Goal: Task Accomplishment & Management: Manage account settings

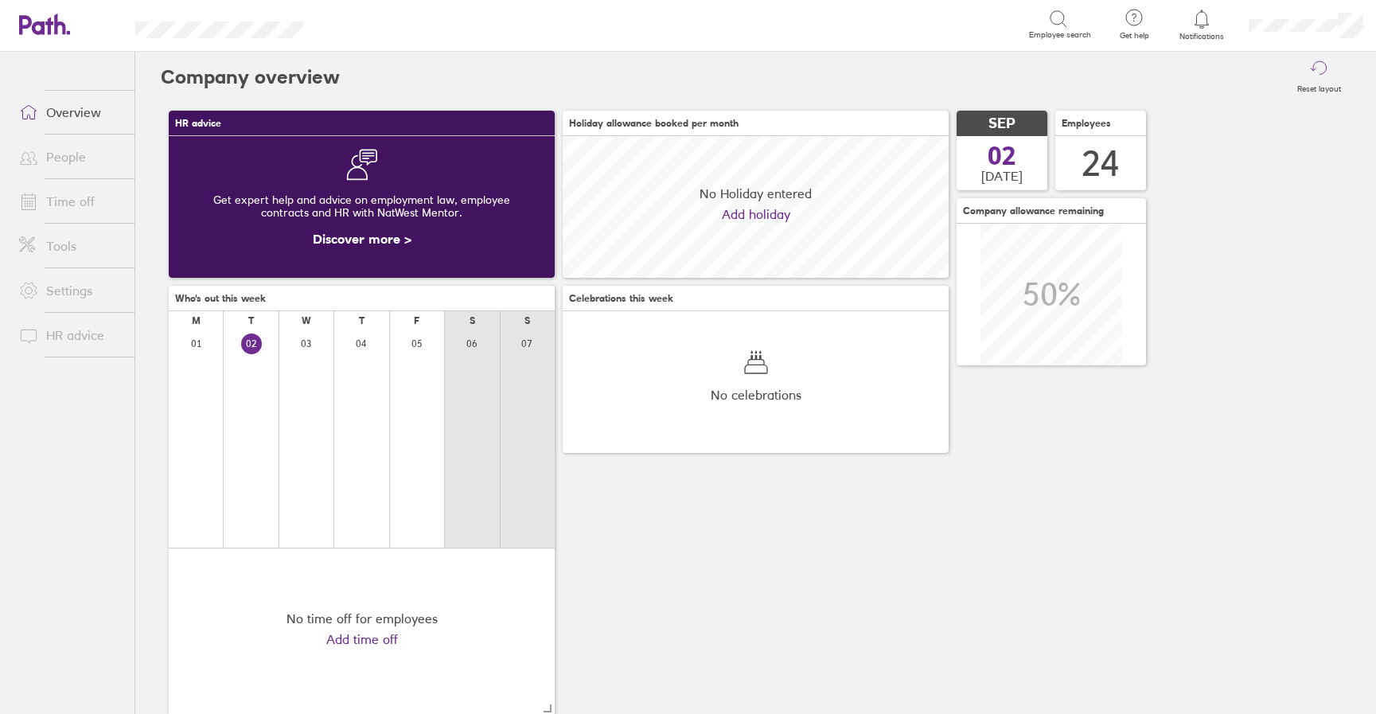
scroll to position [142, 386]
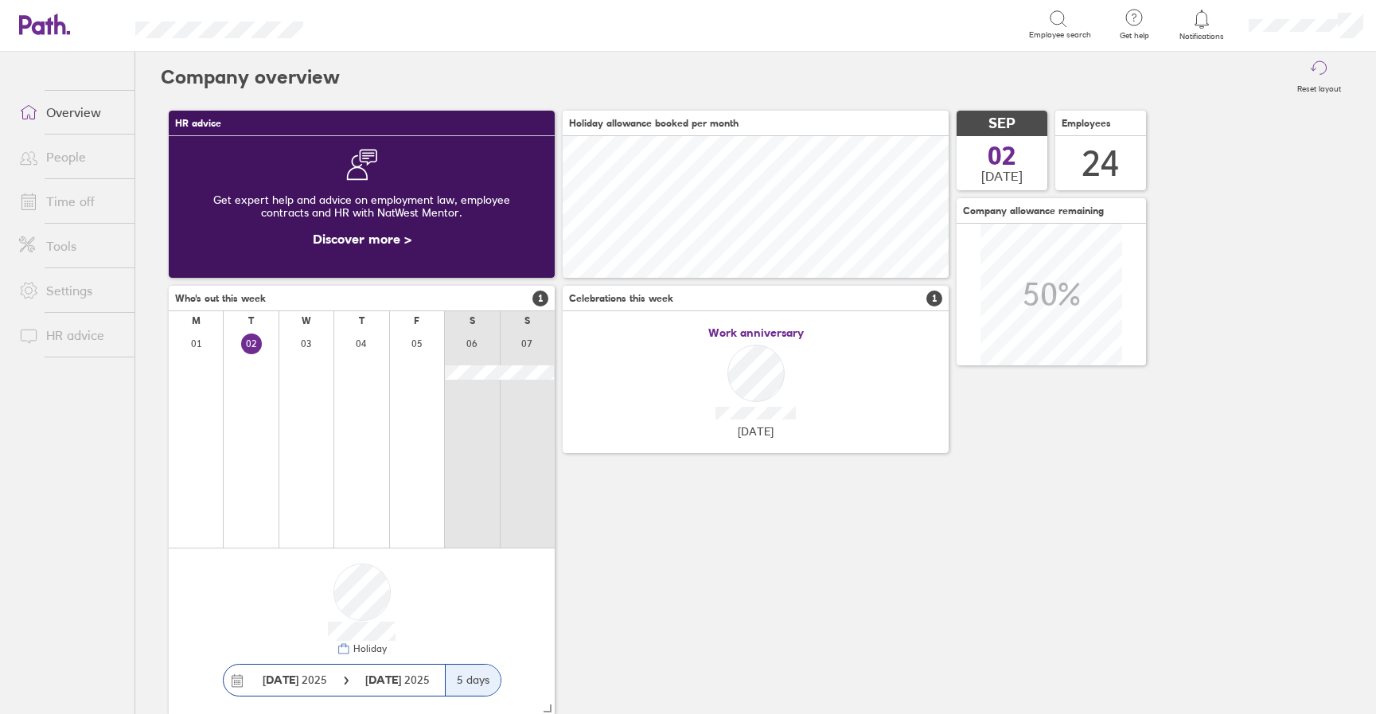
click at [87, 196] on link "Time off" at bounding box center [70, 201] width 128 height 32
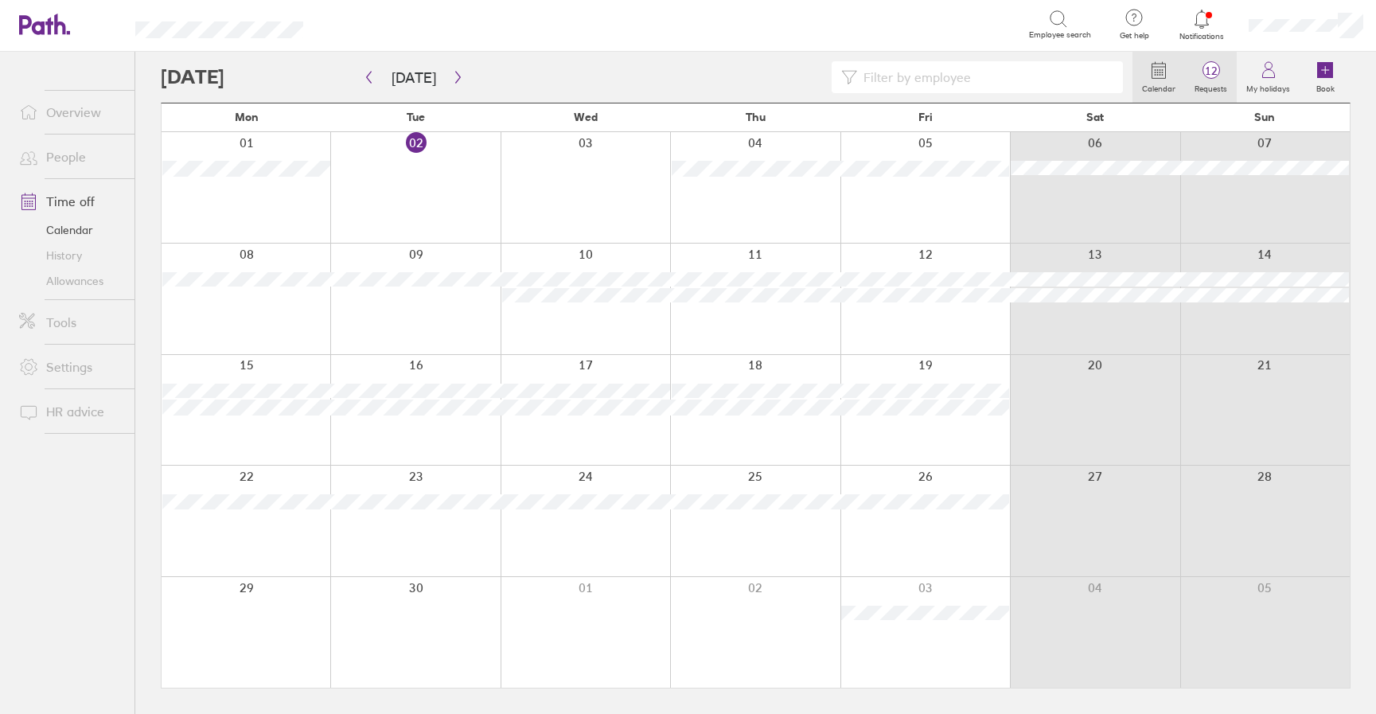
click at [1218, 79] on icon at bounding box center [1211, 69] width 19 height 19
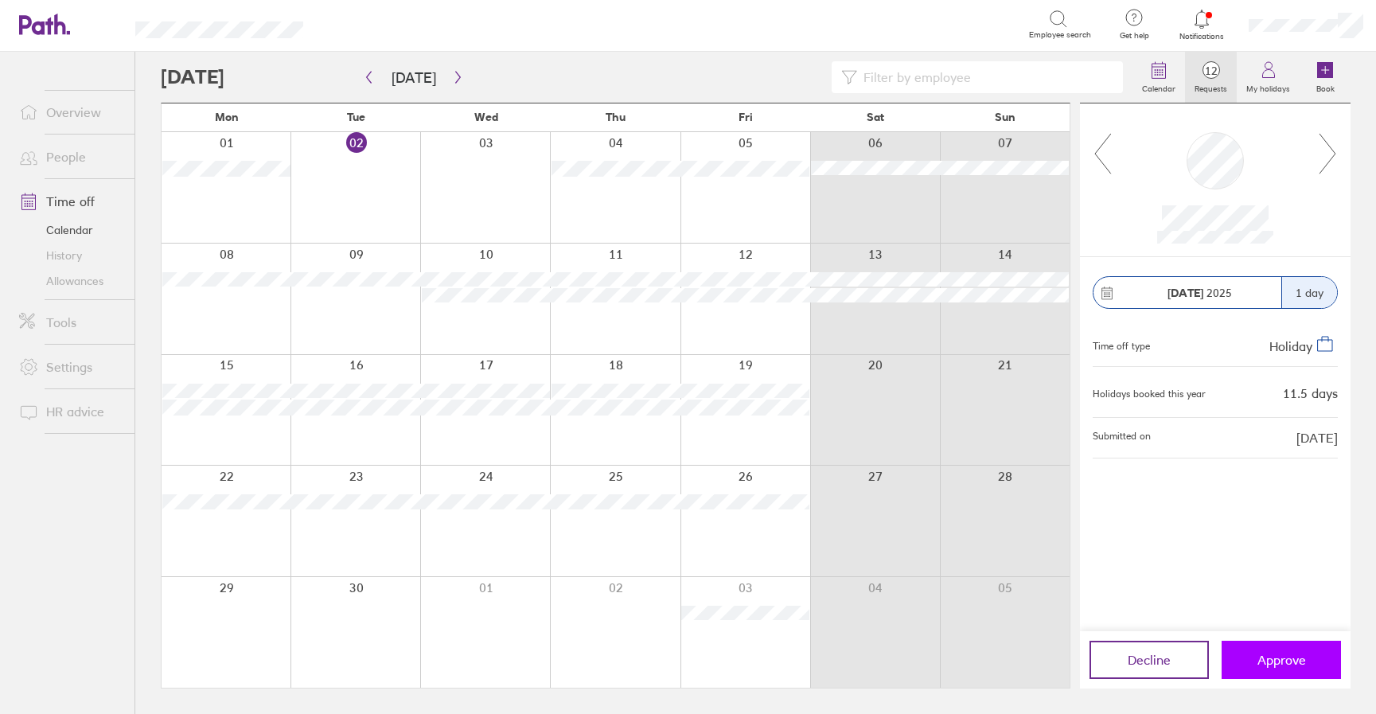
click at [1280, 673] on button "Approve" at bounding box center [1281, 660] width 119 height 38
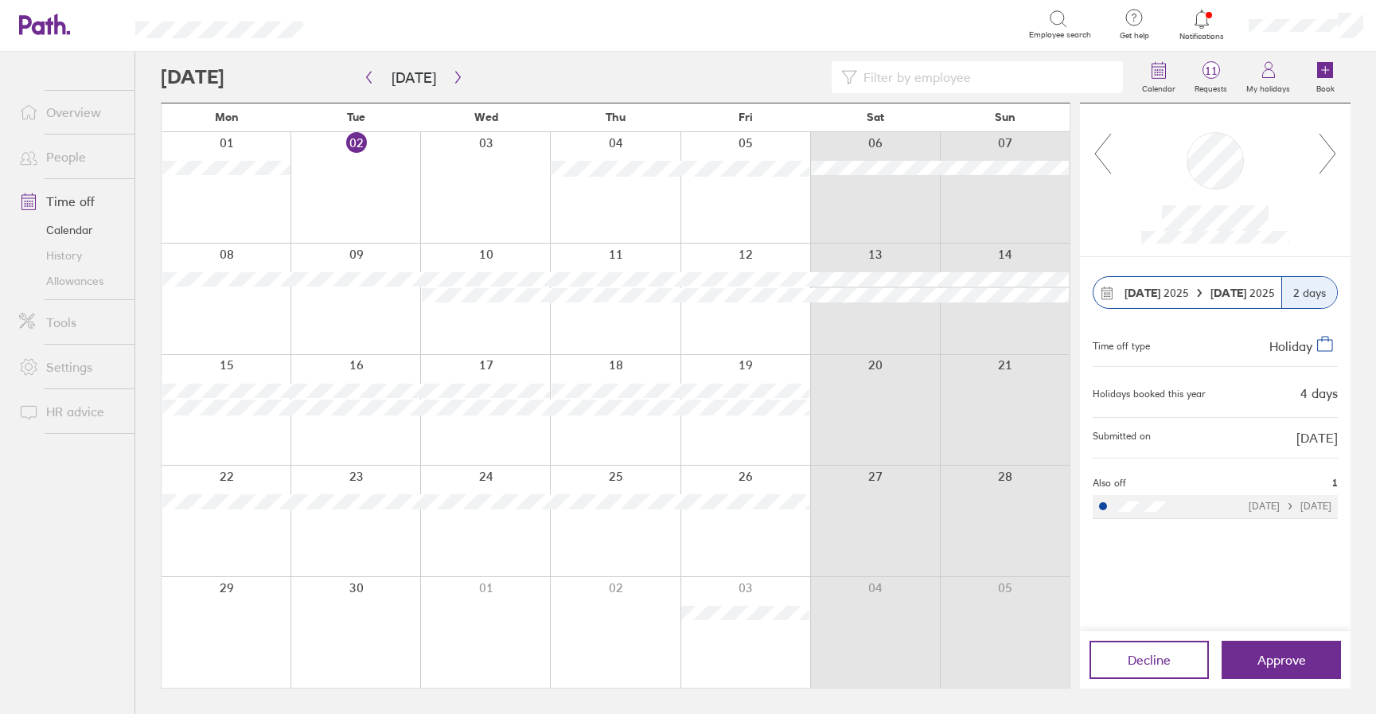
click at [1328, 160] on icon at bounding box center [1328, 153] width 20 height 43
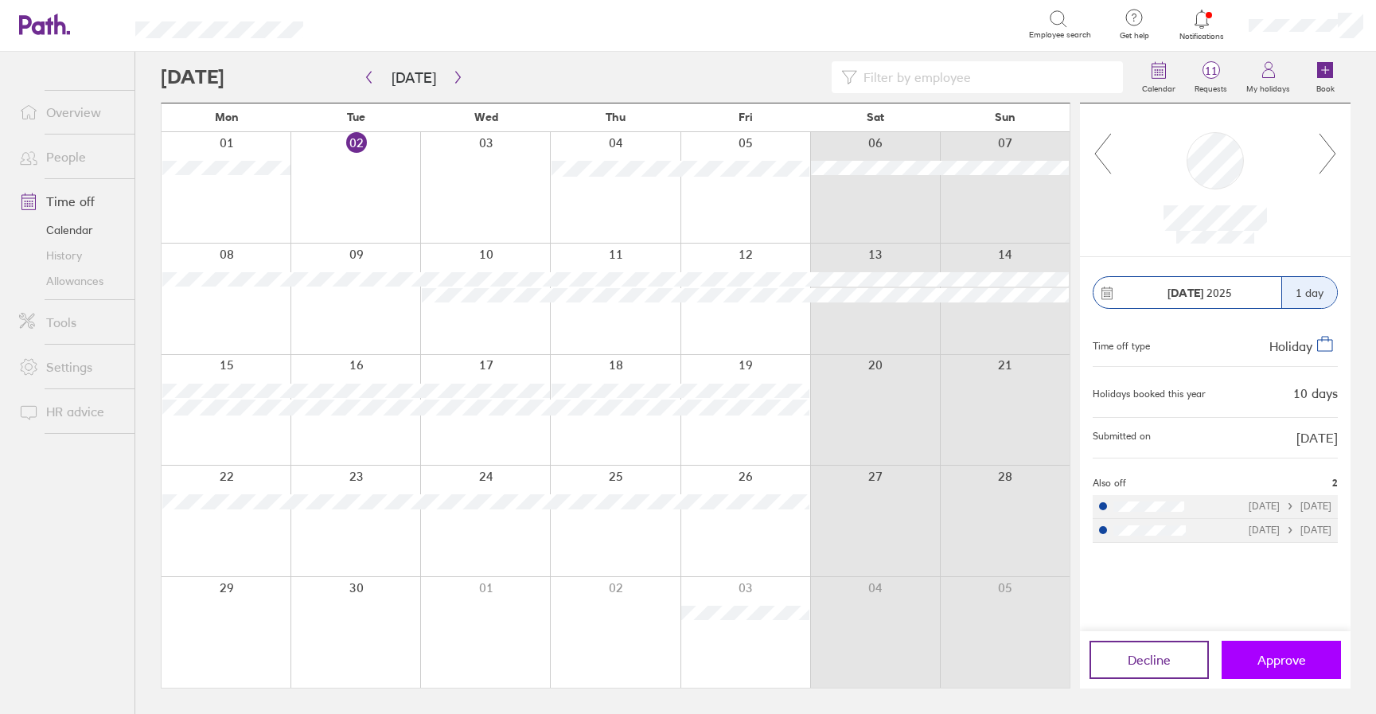
click at [1264, 661] on span "Approve" at bounding box center [1282, 660] width 49 height 14
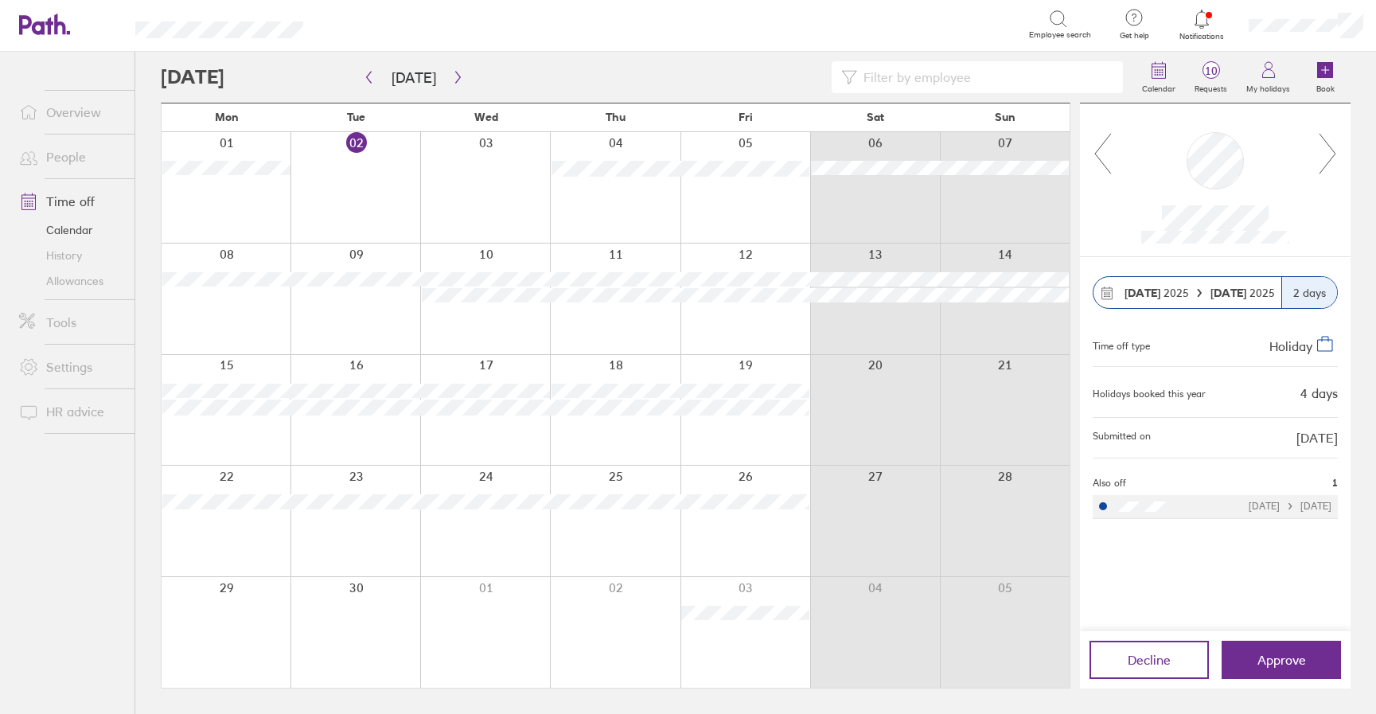
click at [1328, 162] on icon at bounding box center [1328, 153] width 20 height 43
click at [1328, 162] on icon at bounding box center [1328, 154] width 16 height 40
click at [1309, 653] on button "Approve" at bounding box center [1281, 660] width 119 height 38
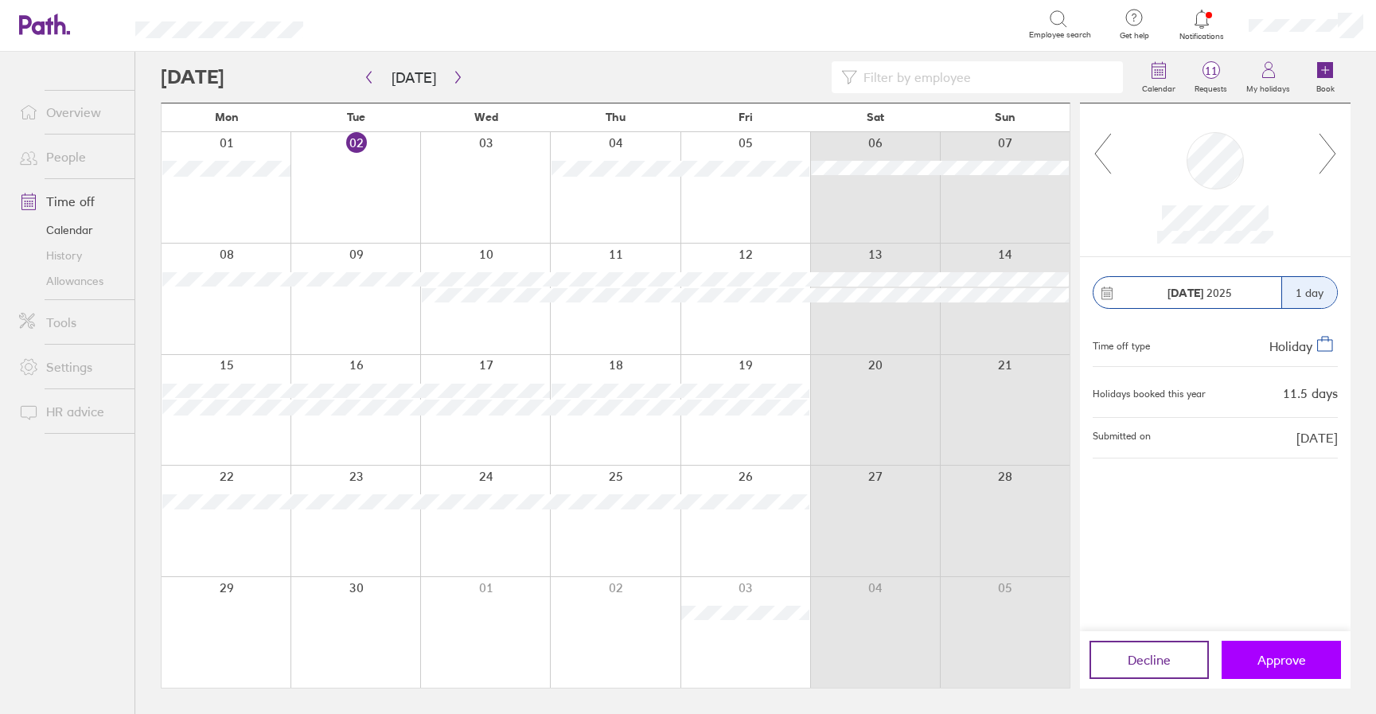
click at [1298, 641] on button "Approve" at bounding box center [1281, 660] width 119 height 38
click at [1324, 146] on icon at bounding box center [1328, 153] width 20 height 43
click at [1094, 149] on icon at bounding box center [1103, 153] width 20 height 43
click at [1320, 657] on button "Approve" at bounding box center [1281, 660] width 119 height 38
click at [1297, 673] on button "Approve" at bounding box center [1281, 660] width 119 height 38
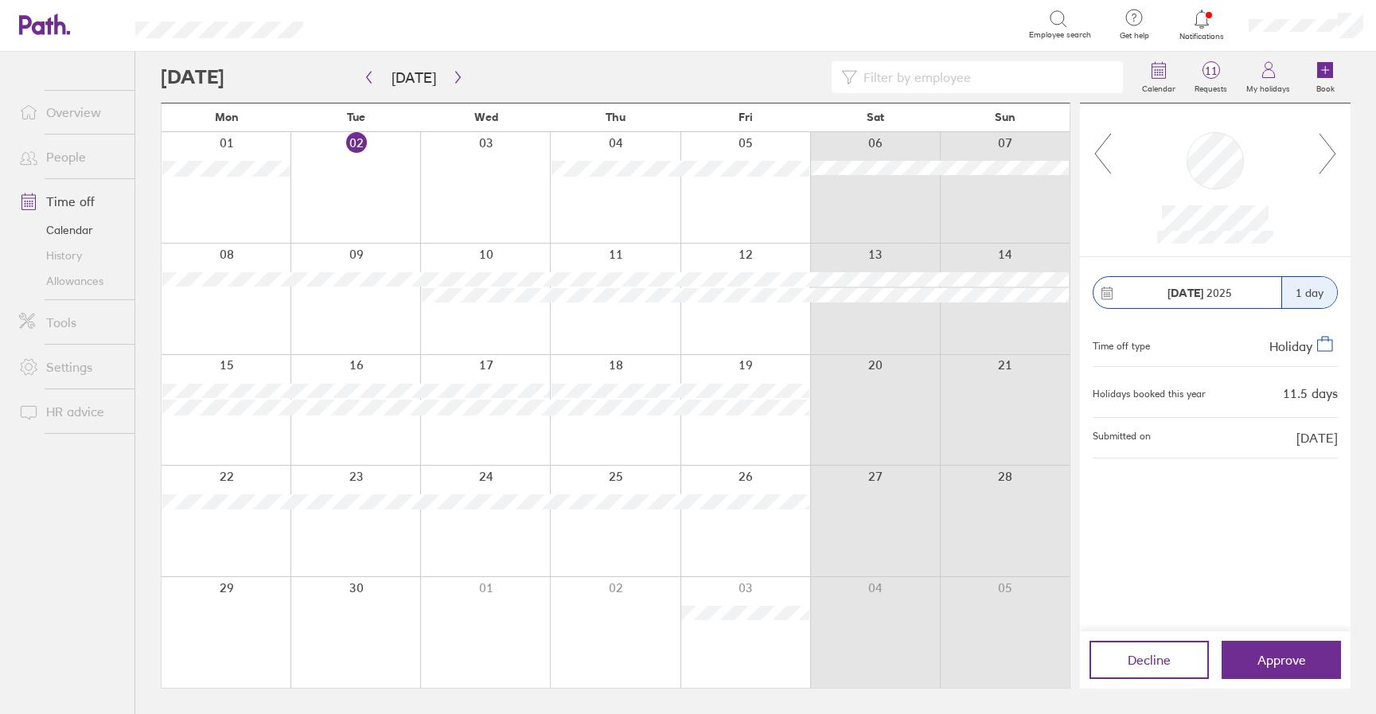
click at [1329, 156] on icon at bounding box center [1328, 153] width 20 height 43
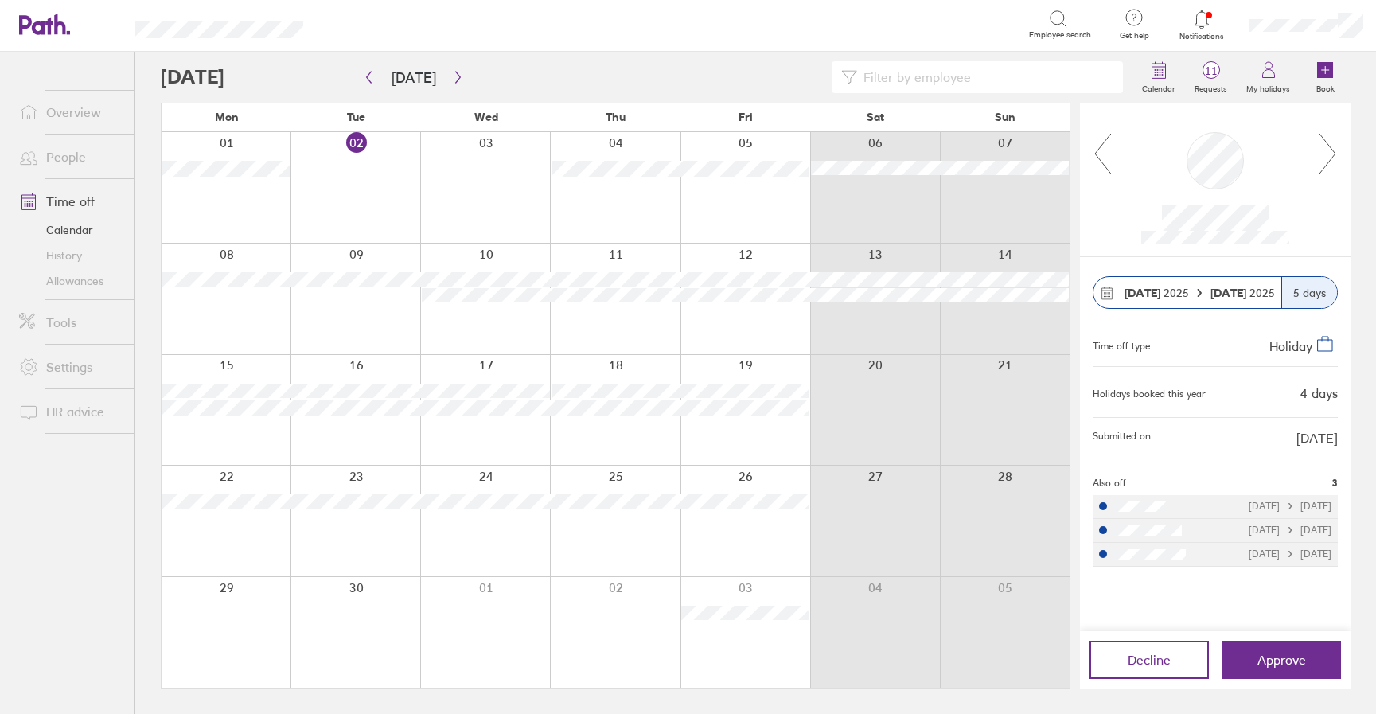
click at [1329, 156] on icon at bounding box center [1328, 153] width 20 height 43
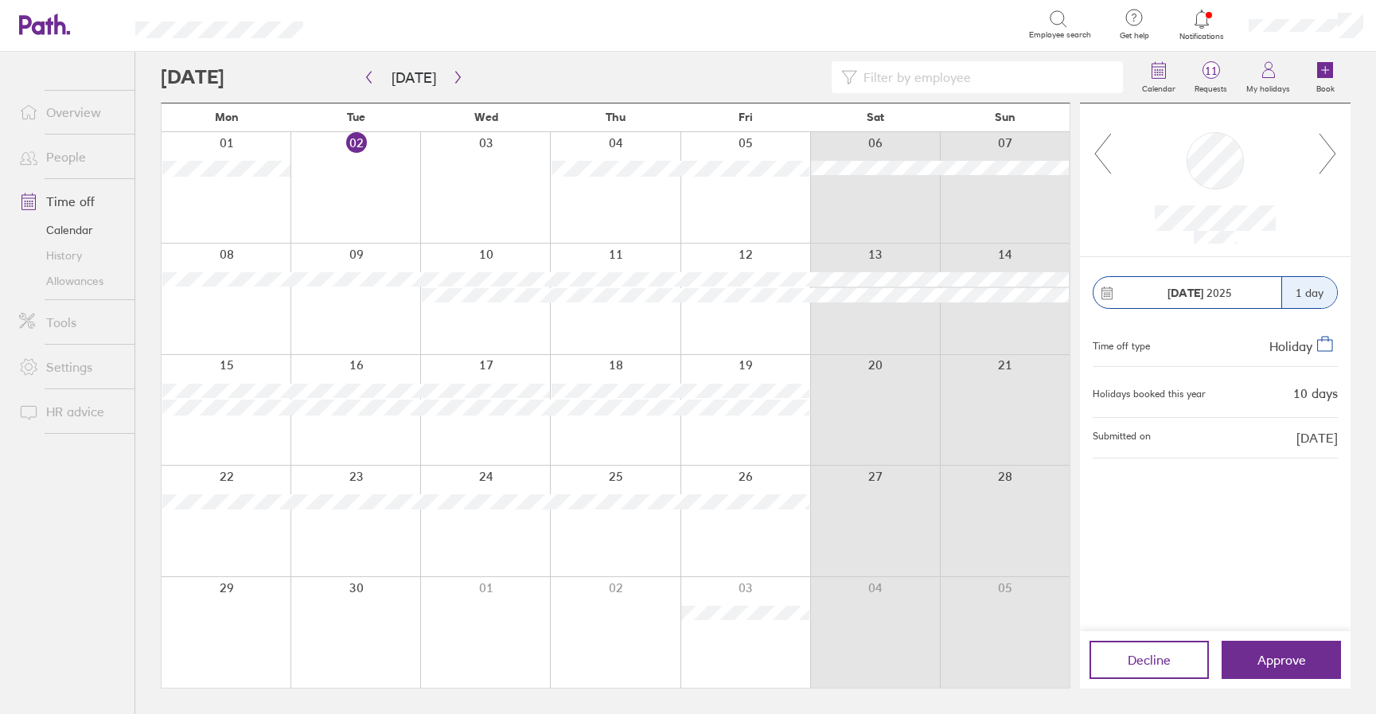
click at [1329, 156] on icon at bounding box center [1328, 153] width 20 height 43
click at [1114, 153] on div at bounding box center [1215, 179] width 205 height 127
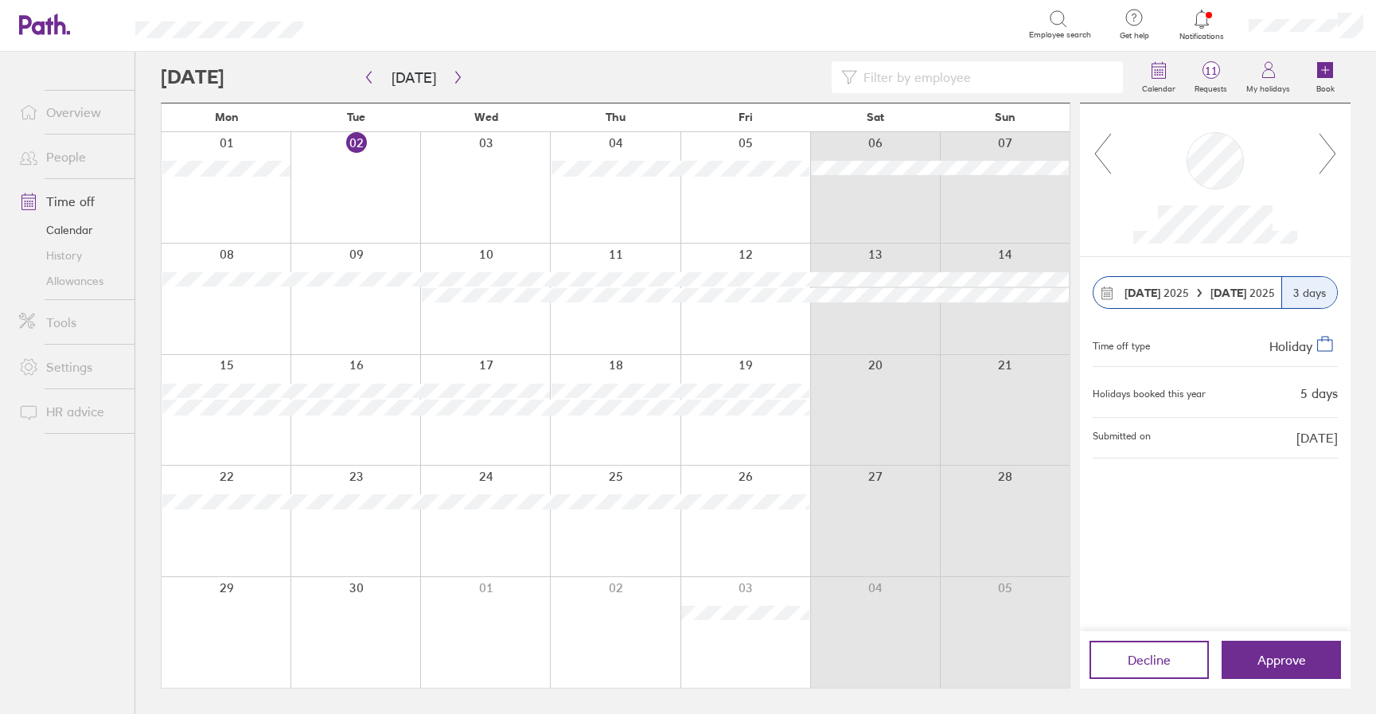
click at [1100, 151] on icon at bounding box center [1103, 153] width 20 height 43
click at [1327, 145] on icon at bounding box center [1328, 153] width 20 height 43
click at [1336, 145] on icon at bounding box center [1328, 153] width 20 height 43
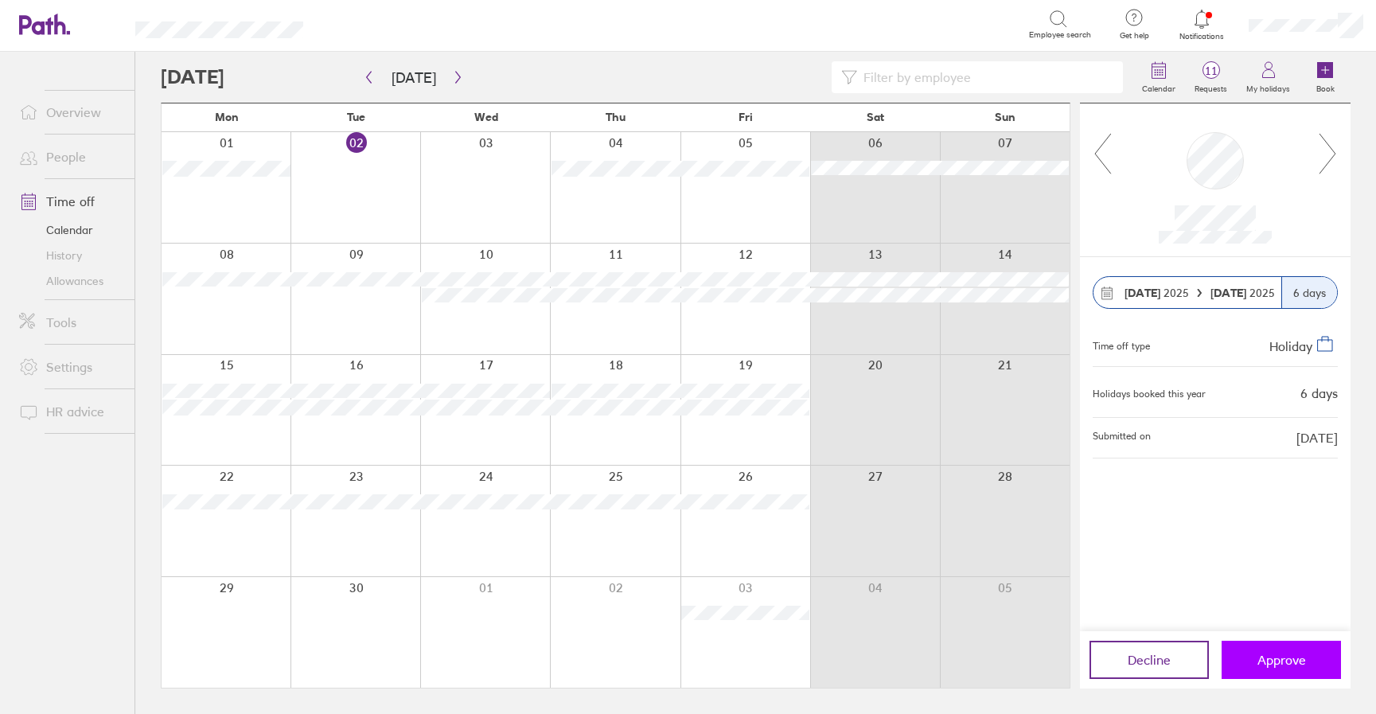
click at [1292, 663] on span "Approve" at bounding box center [1282, 660] width 49 height 14
click at [1333, 143] on icon at bounding box center [1328, 153] width 20 height 43
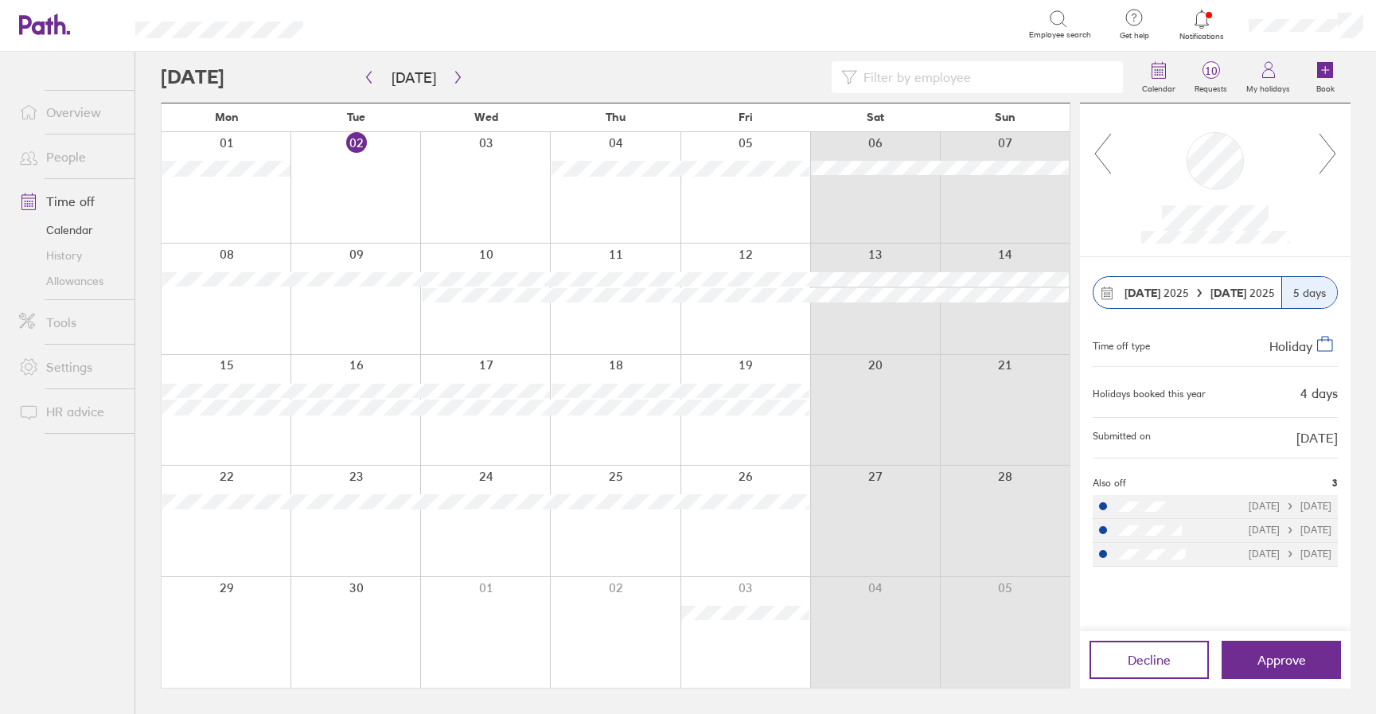
click at [1333, 143] on icon at bounding box center [1328, 153] width 20 height 43
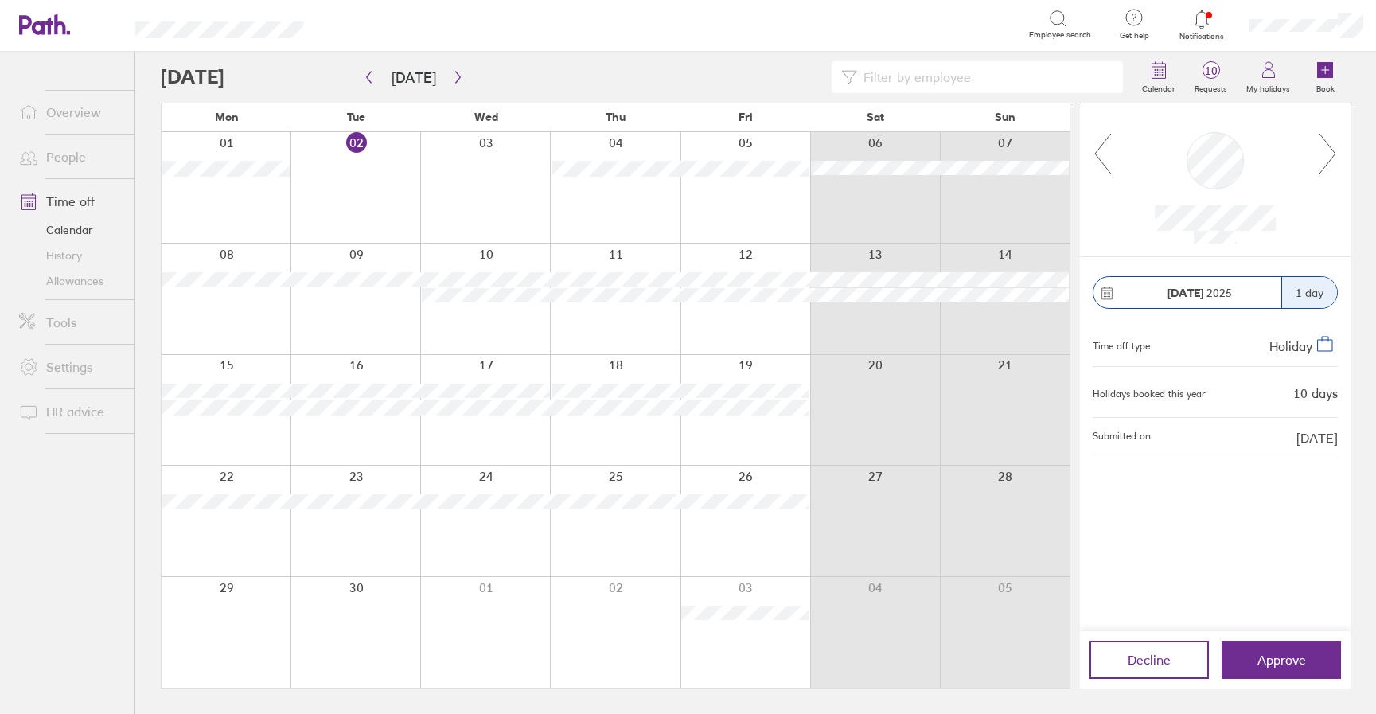
click at [1333, 143] on icon at bounding box center [1328, 153] width 20 height 43
click at [1098, 148] on icon at bounding box center [1103, 154] width 16 height 40
click at [1333, 146] on icon at bounding box center [1328, 153] width 20 height 43
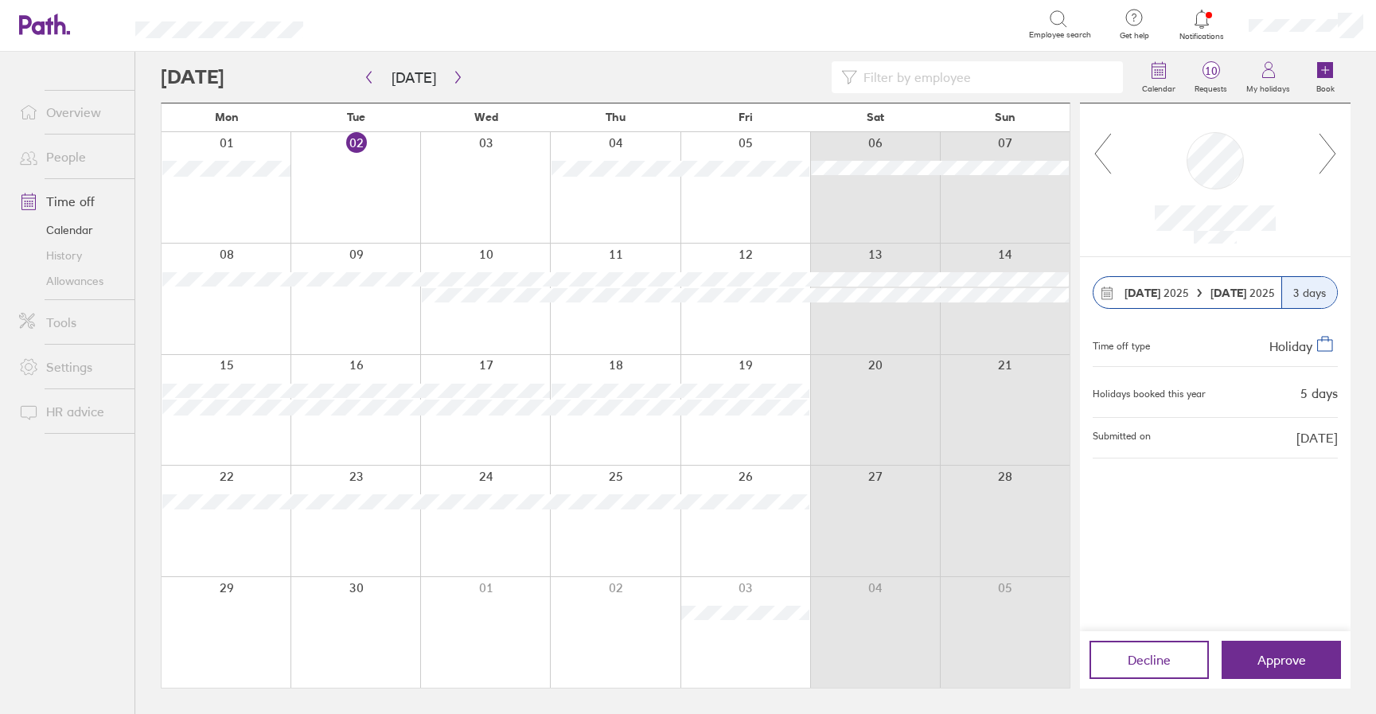
click at [1333, 146] on icon at bounding box center [1328, 153] width 20 height 43
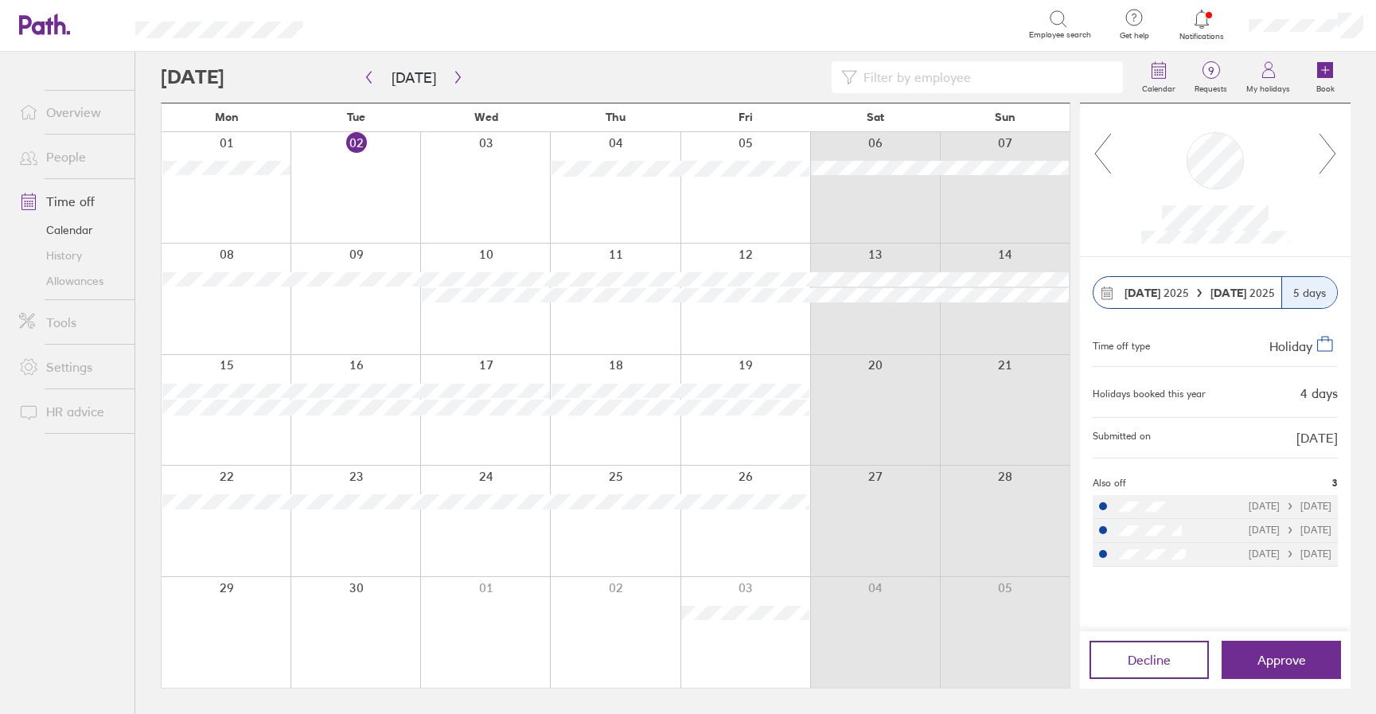
click at [1333, 146] on icon at bounding box center [1328, 153] width 20 height 43
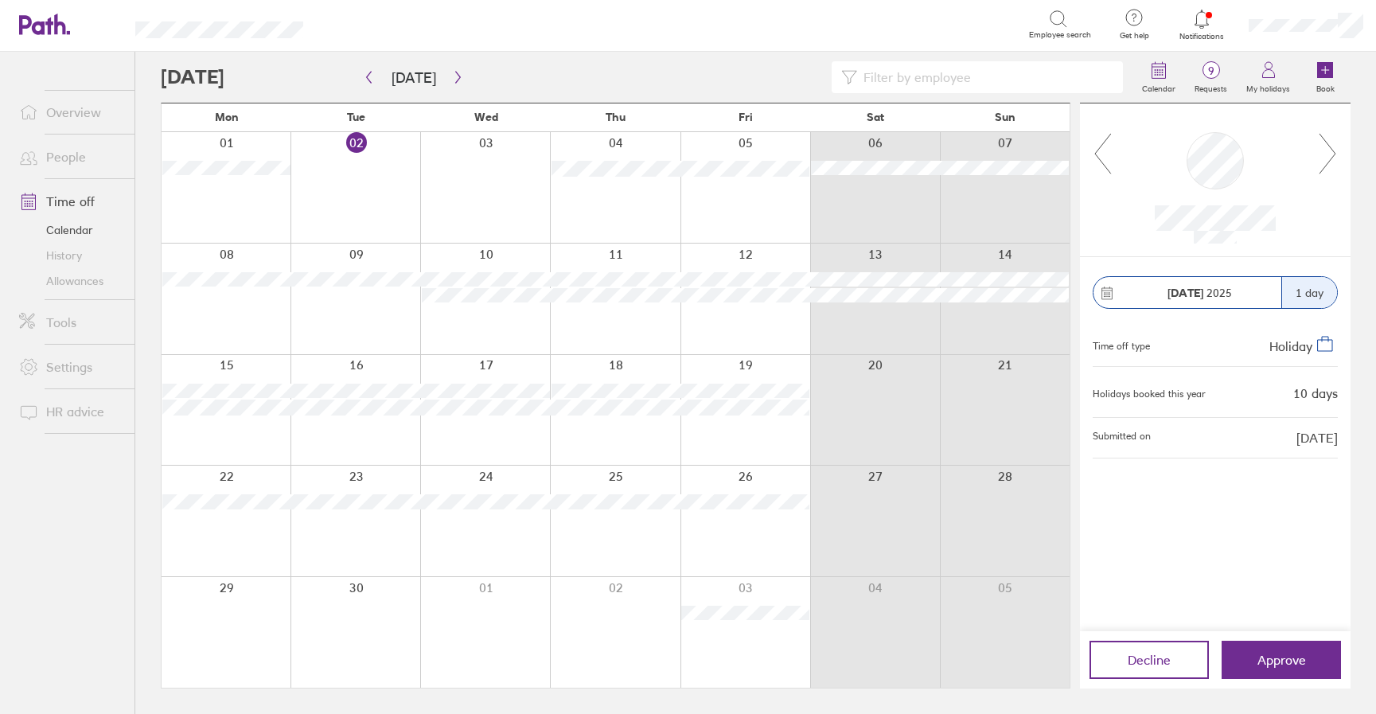
click at [1333, 146] on icon at bounding box center [1328, 153] width 20 height 43
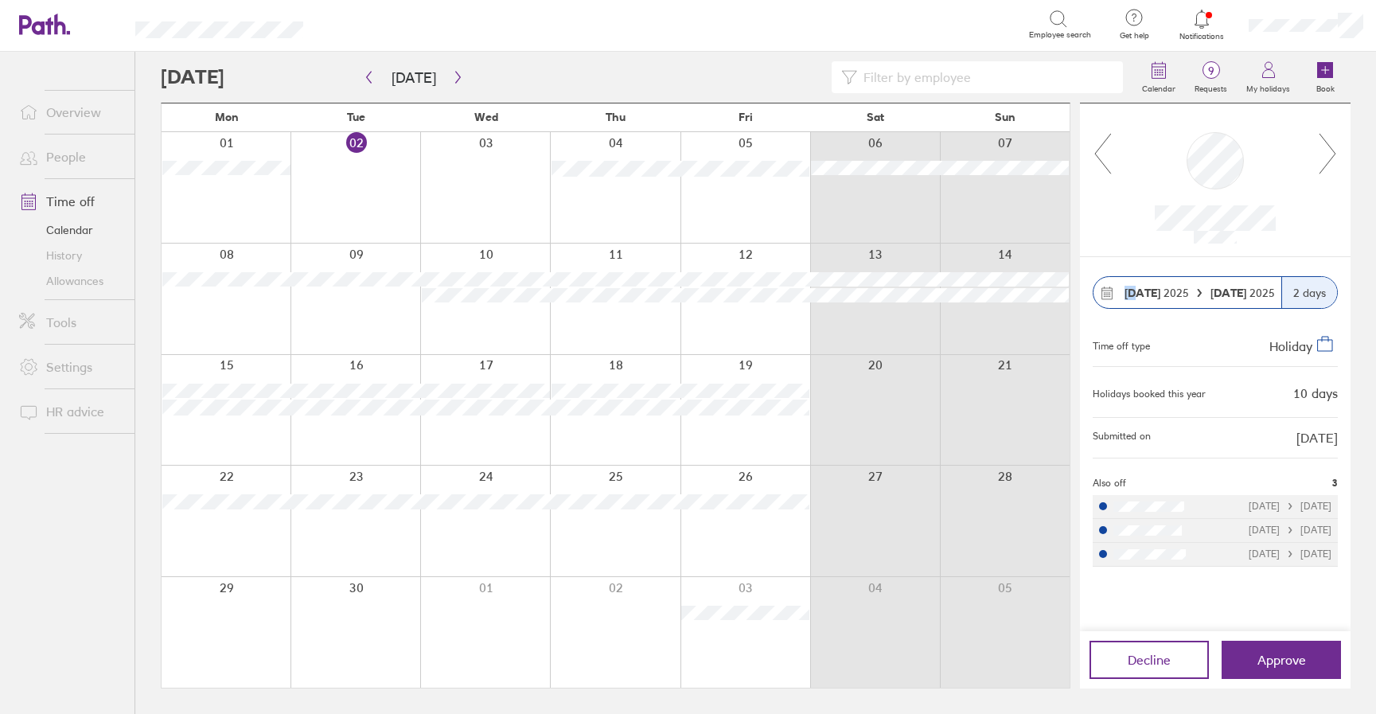
click at [1333, 146] on icon at bounding box center [1328, 153] width 20 height 43
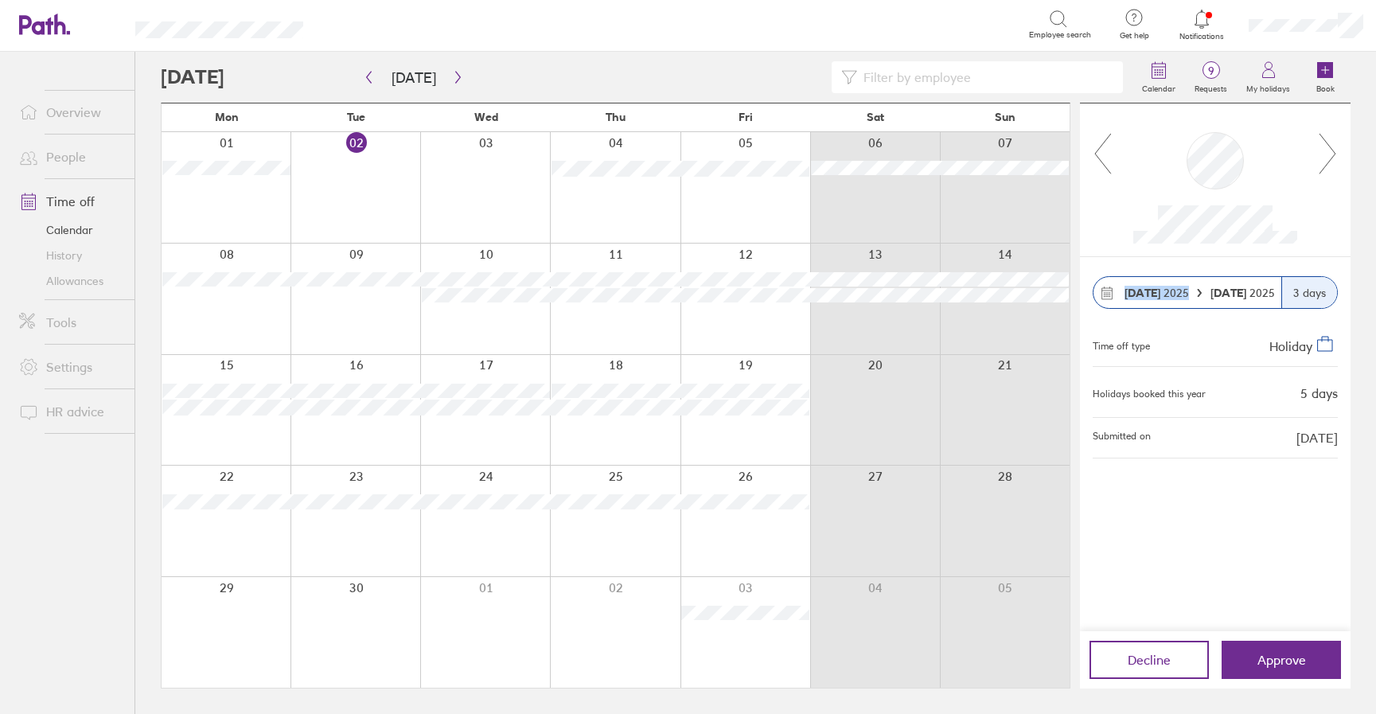
click at [1333, 146] on icon at bounding box center [1328, 153] width 20 height 43
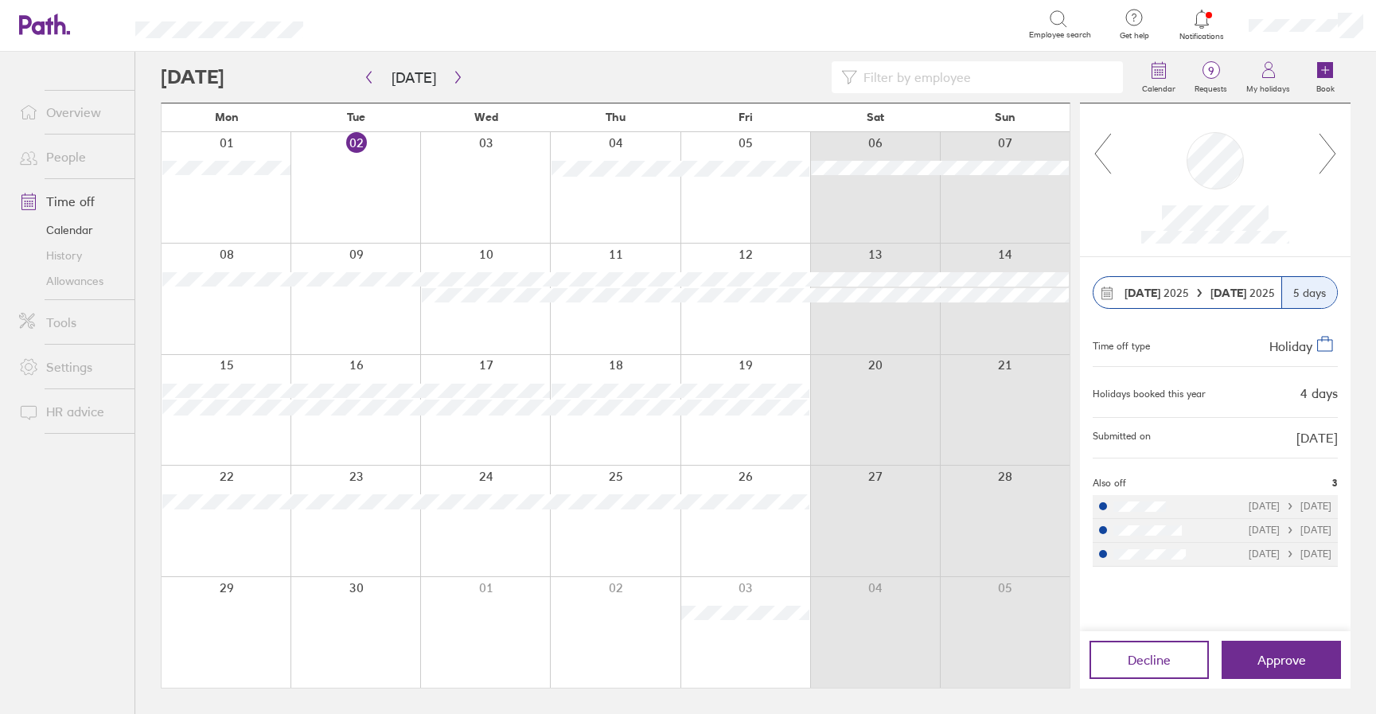
click at [1099, 156] on icon at bounding box center [1103, 153] width 20 height 43
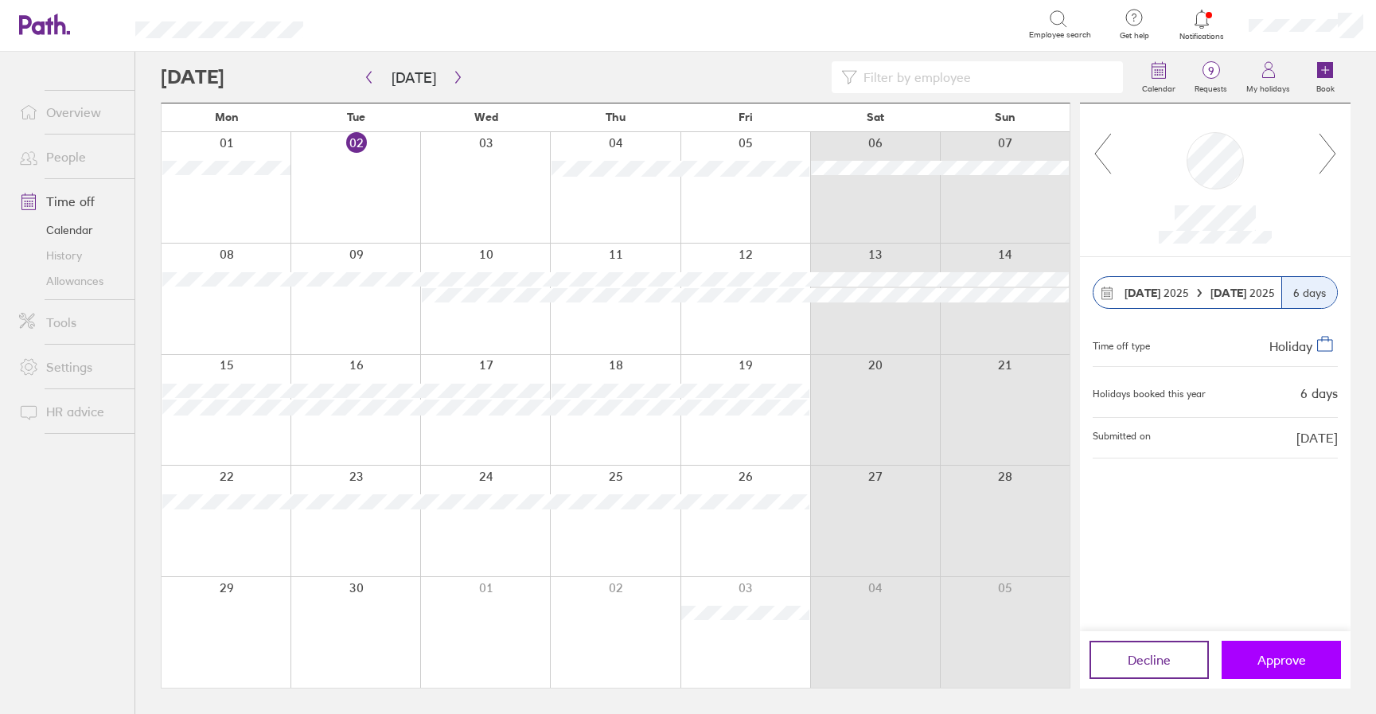
click at [1326, 676] on button "Approve" at bounding box center [1281, 660] width 119 height 38
